Goal: Information Seeking & Learning: Learn about a topic

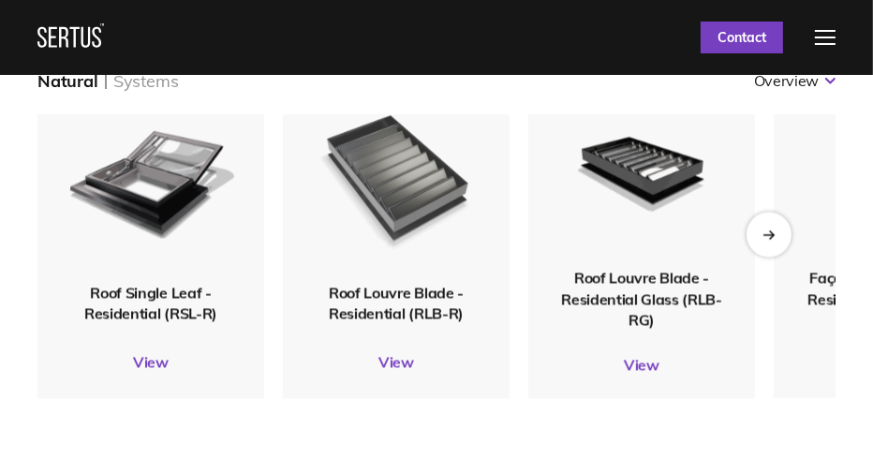
scroll to position [2435, 0]
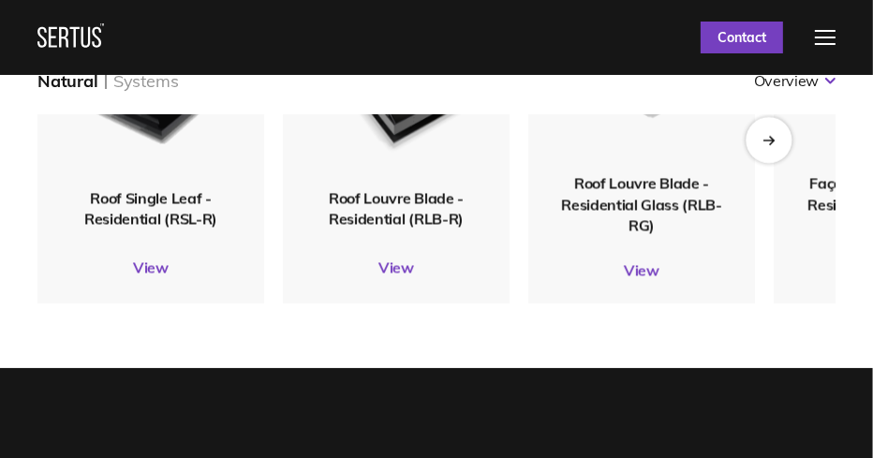
click at [775, 139] on icon "Next slide" at bounding box center [768, 140] width 12 height 10
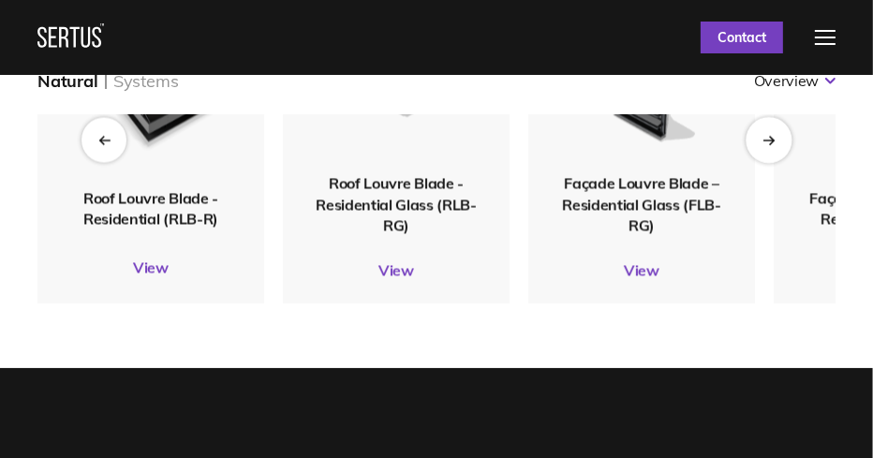
click at [775, 139] on icon "Next slide" at bounding box center [768, 140] width 12 height 10
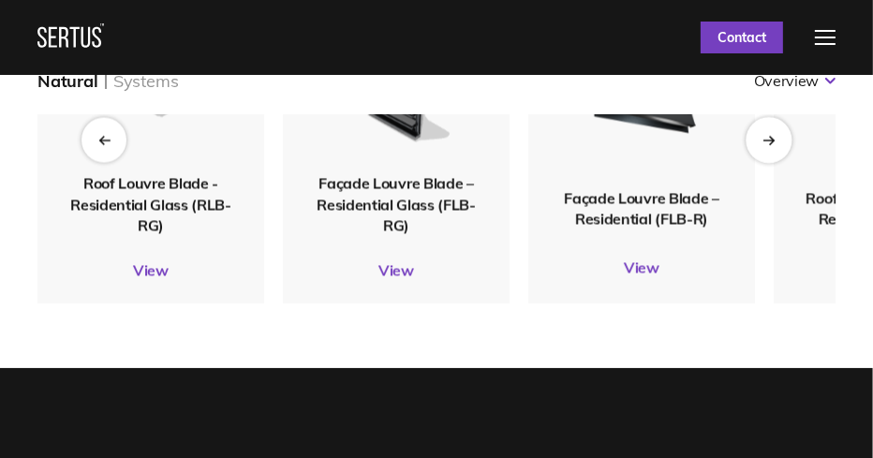
click at [775, 139] on icon "Next slide" at bounding box center [768, 140] width 12 height 10
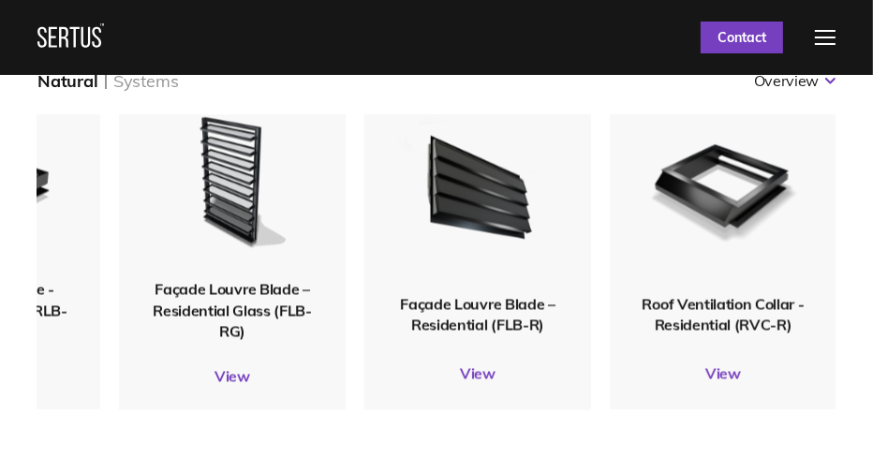
scroll to position [2340, 0]
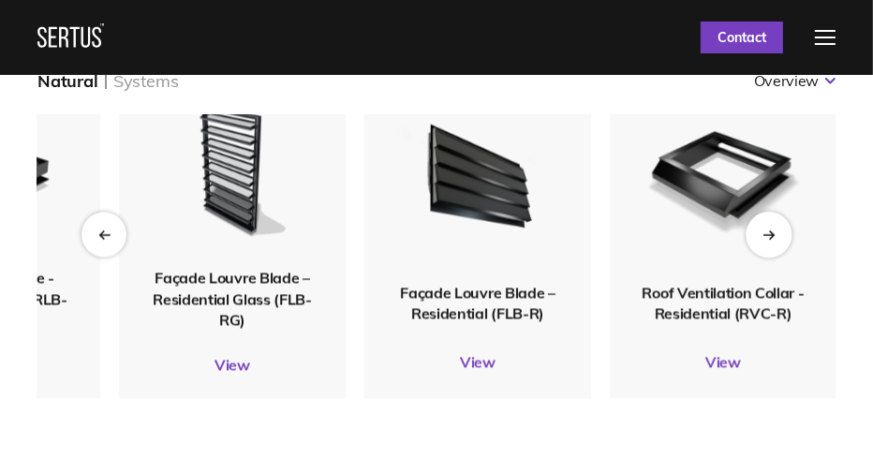
click at [762, 234] on icon "Next slide" at bounding box center [768, 234] width 12 height 10
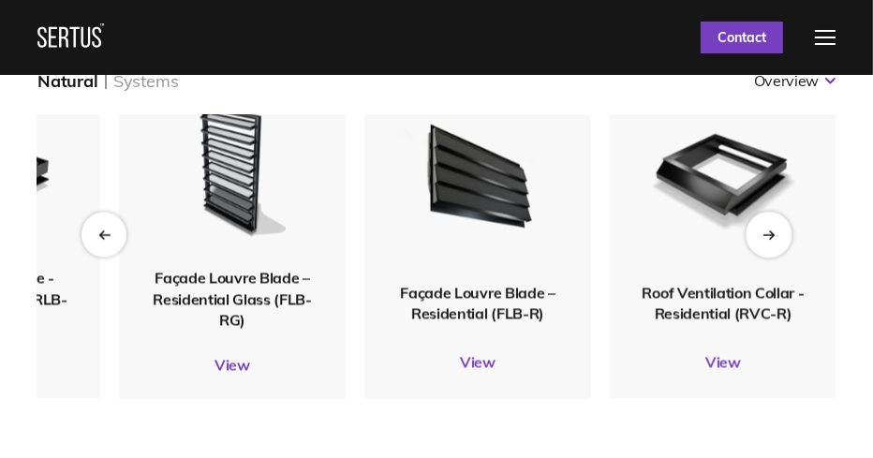
click at [767, 235] on icon "Next slide" at bounding box center [768, 235] width 10 height 0
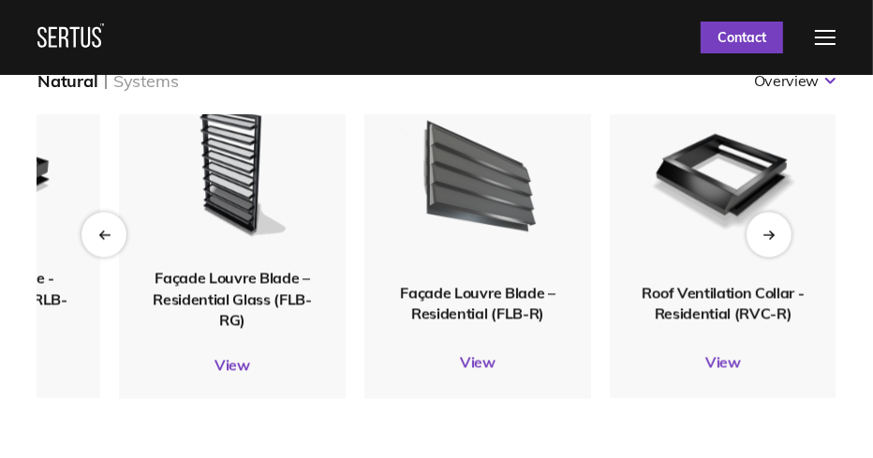
click at [485, 183] on img at bounding box center [477, 175] width 183 height 215
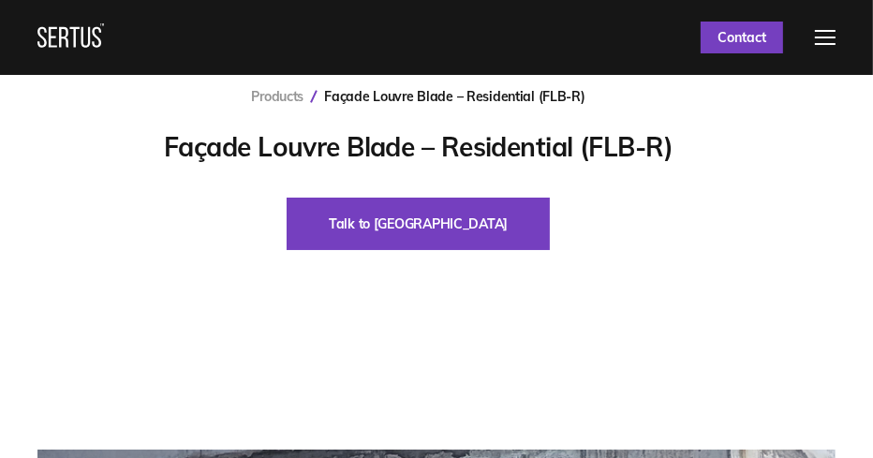
scroll to position [94, 0]
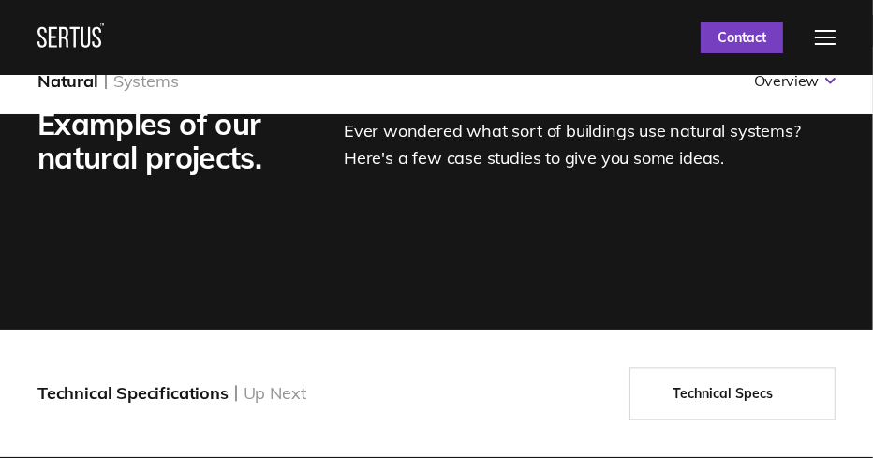
scroll to position [2809, 0]
